Goal: Navigation & Orientation: Find specific page/section

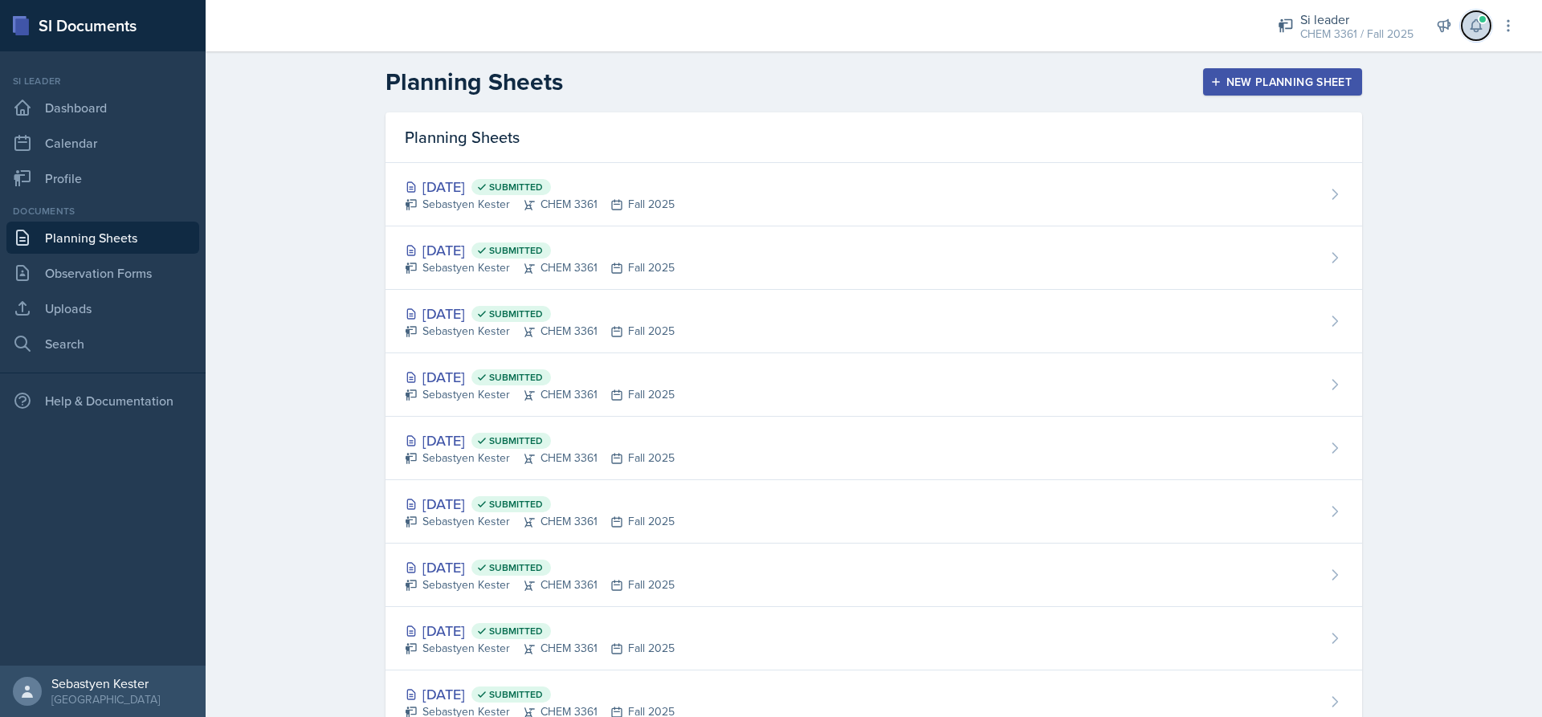
click at [1472, 32] on icon at bounding box center [1476, 26] width 16 height 16
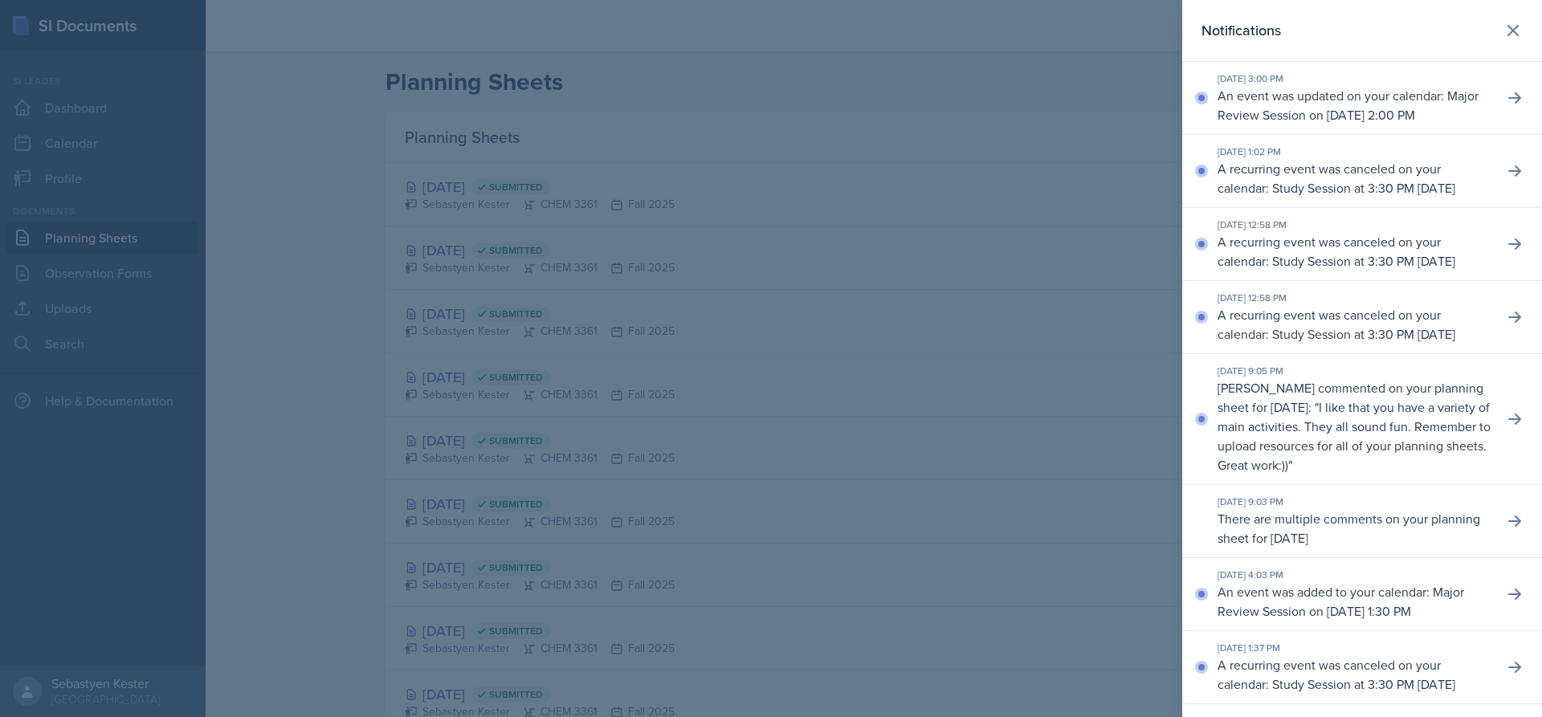
click at [1437, 474] on p "I like that you have a variety of main activities. They all sound fun. Remember…" at bounding box center [1353, 435] width 273 height 75
click at [1506, 427] on icon at bounding box center [1514, 419] width 16 height 16
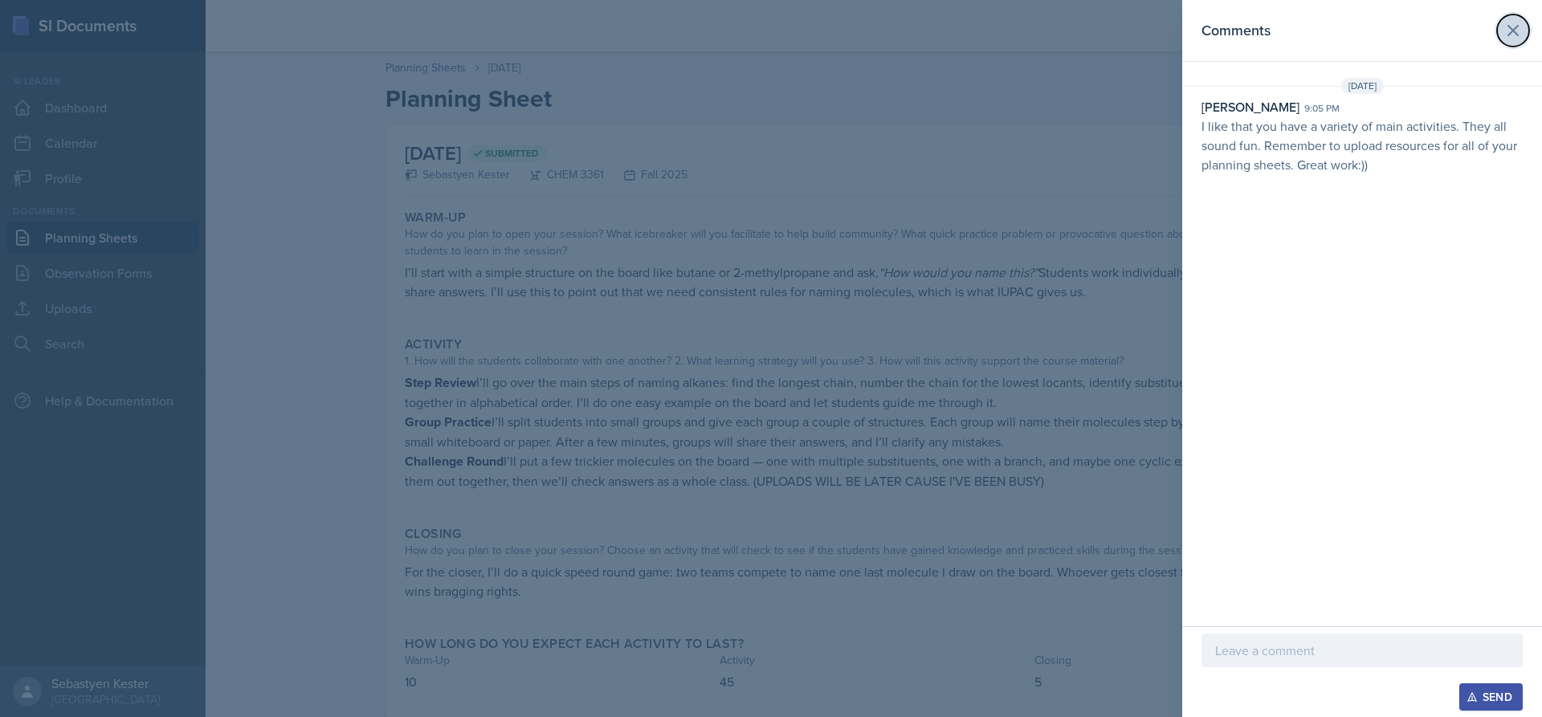
click at [1509, 43] on button at bounding box center [1513, 30] width 32 height 32
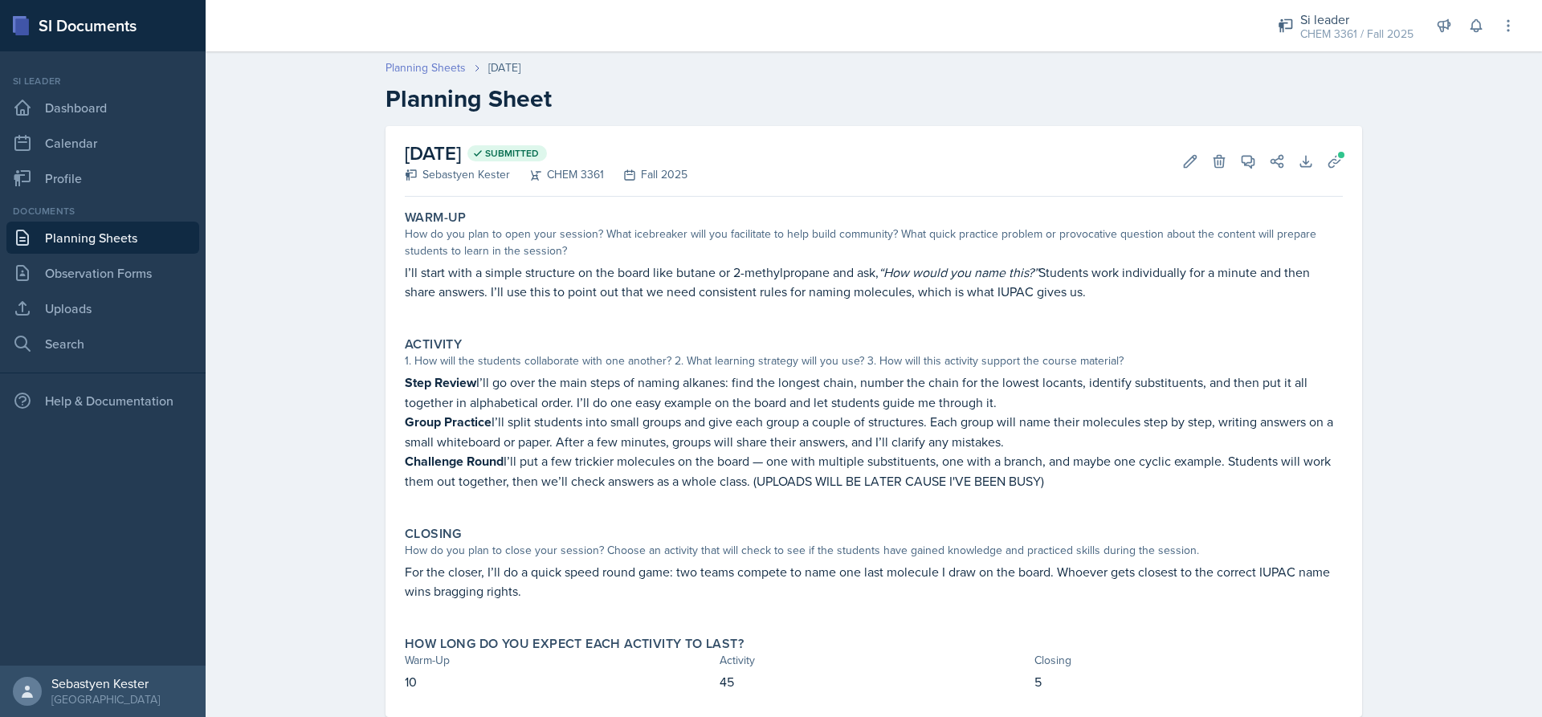
click at [407, 62] on link "Planning Sheets" at bounding box center [425, 67] width 80 height 17
